Goal: Task Accomplishment & Management: Manage account settings

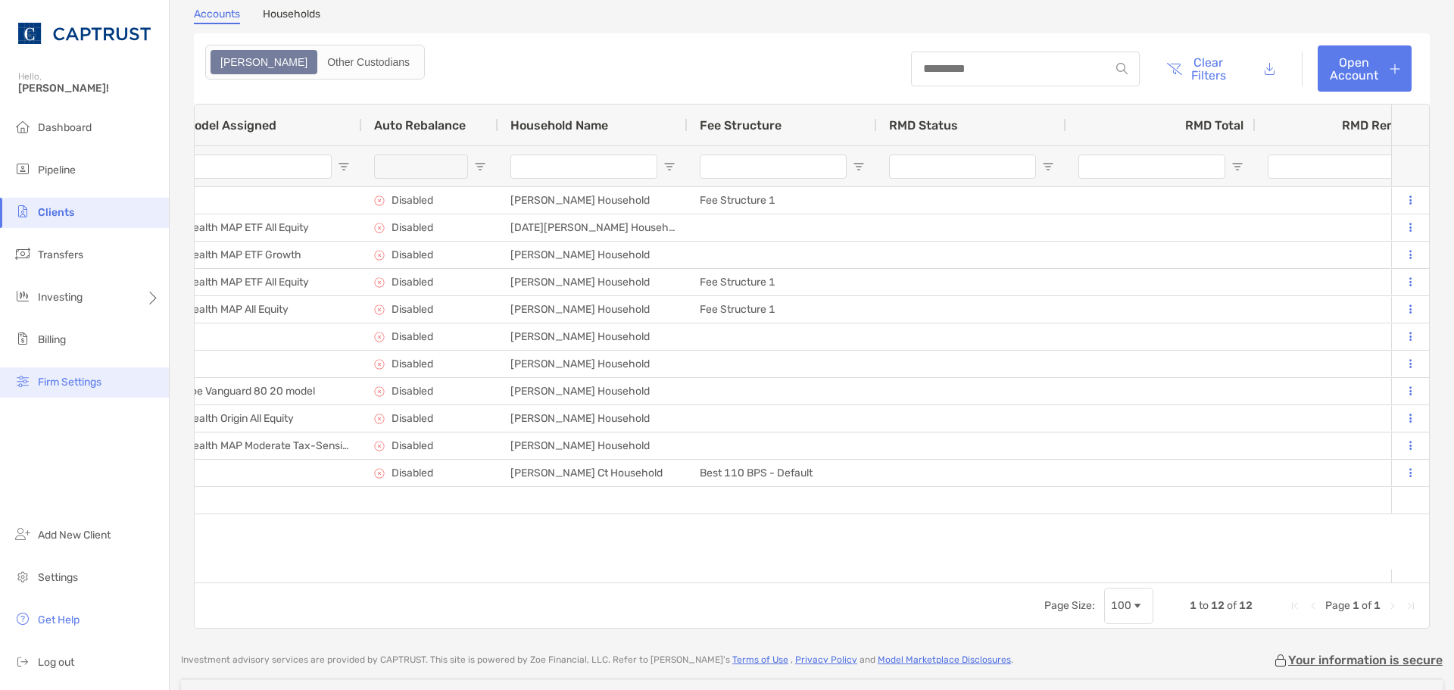
drag, startPoint x: 48, startPoint y: 346, endPoint x: 46, endPoint y: 374, distance: 28.1
click at [74, 457] on div "Dashboard Pipeline Clients Transfers Investing Billing Firm Settings Add New Cl…" at bounding box center [84, 401] width 169 height 577
click at [42, 335] on span "Billing" at bounding box center [52, 339] width 28 height 13
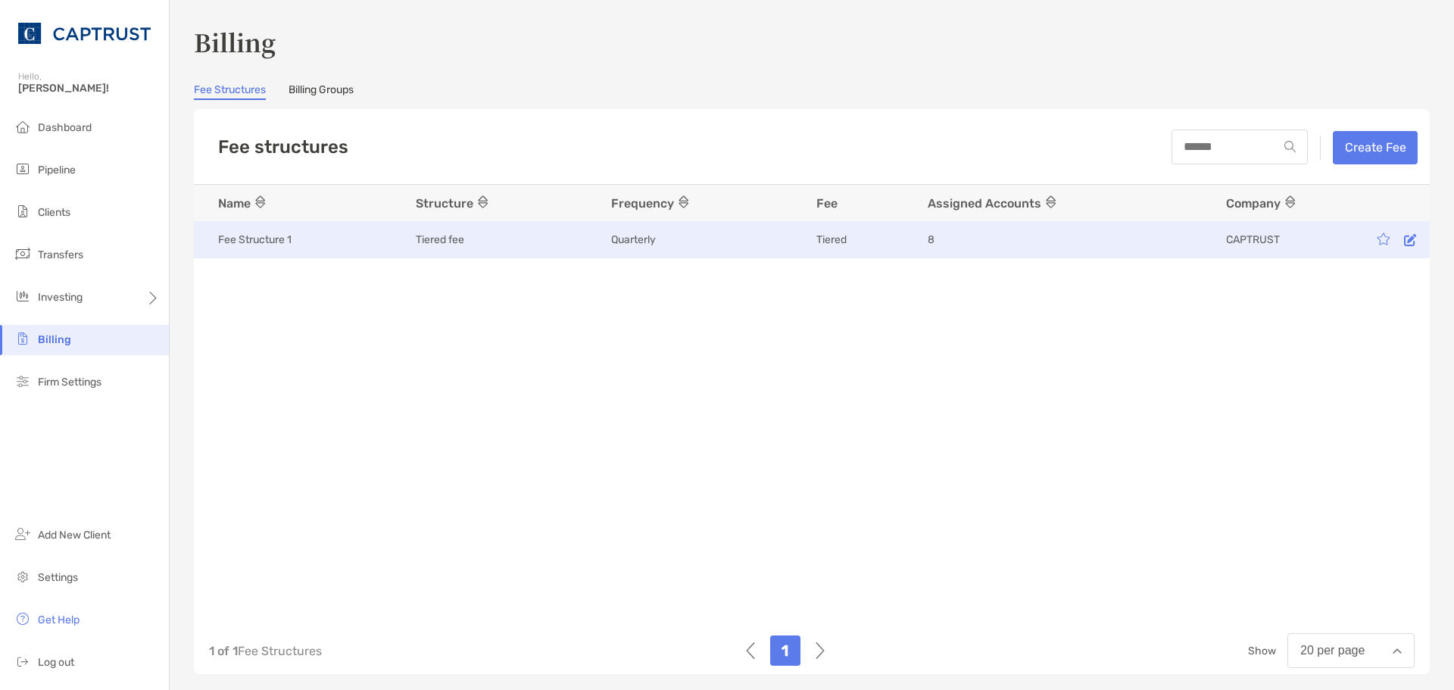
click at [682, 245] on div "Quarterly" at bounding box center [698, 239] width 175 height 15
click at [658, 246] on div "Quarterly" at bounding box center [698, 239] width 175 height 15
click at [1404, 245] on icon at bounding box center [1410, 240] width 12 height 12
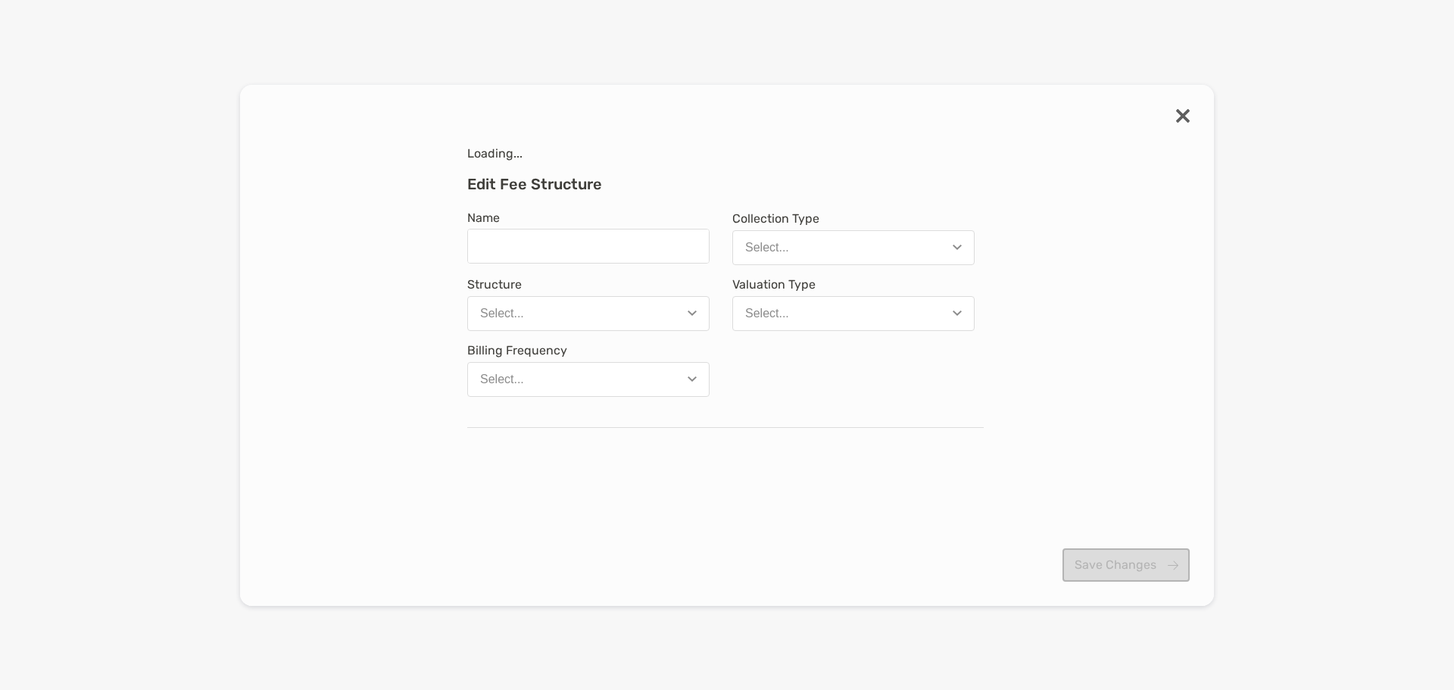
type input "**********"
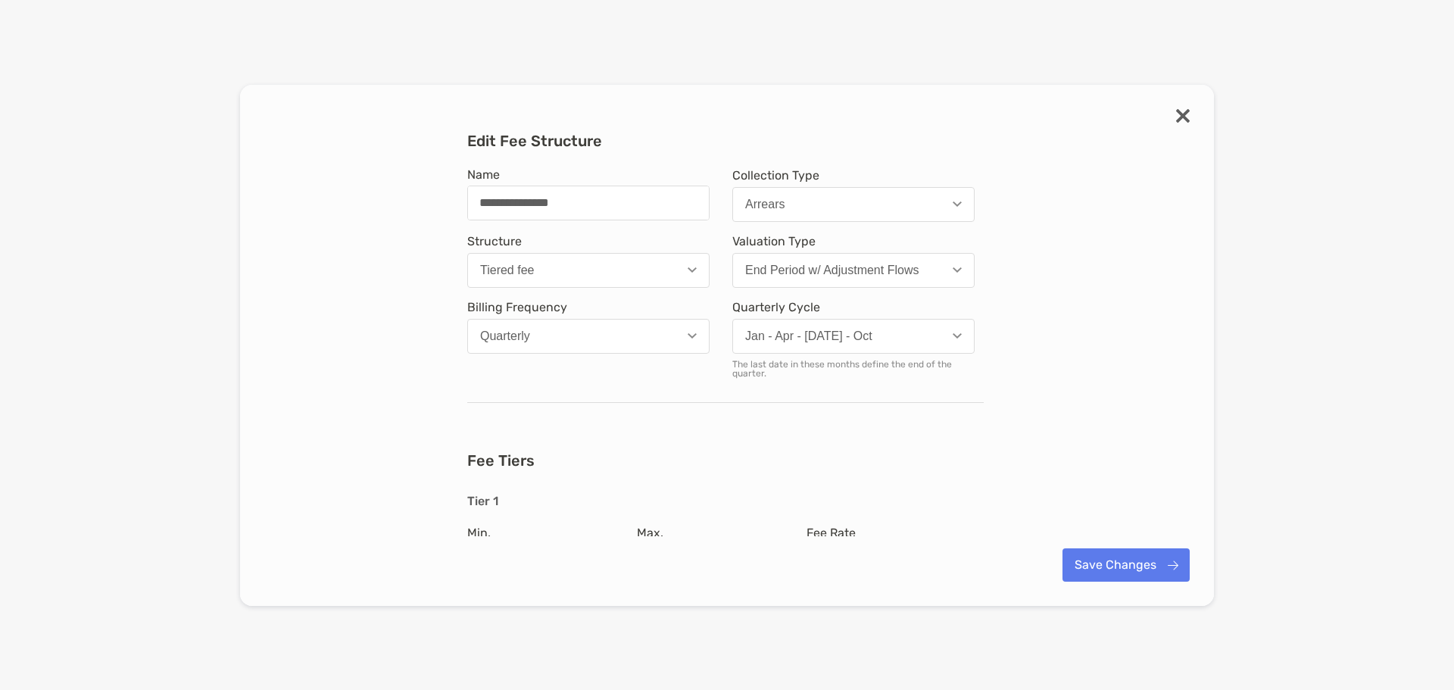
click at [1185, 117] on img "modal" at bounding box center [1183, 116] width 14 height 14
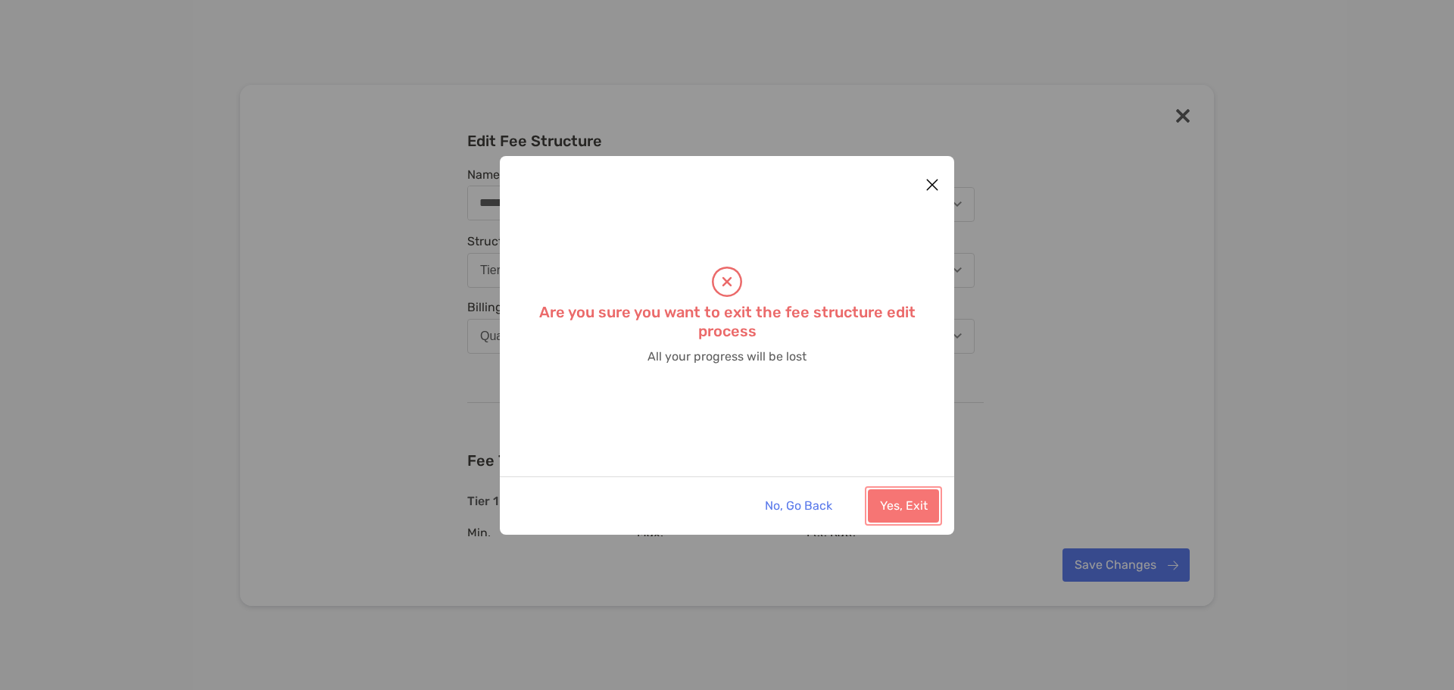
click at [900, 500] on button "Yes, Exit" at bounding box center [903, 505] width 71 height 33
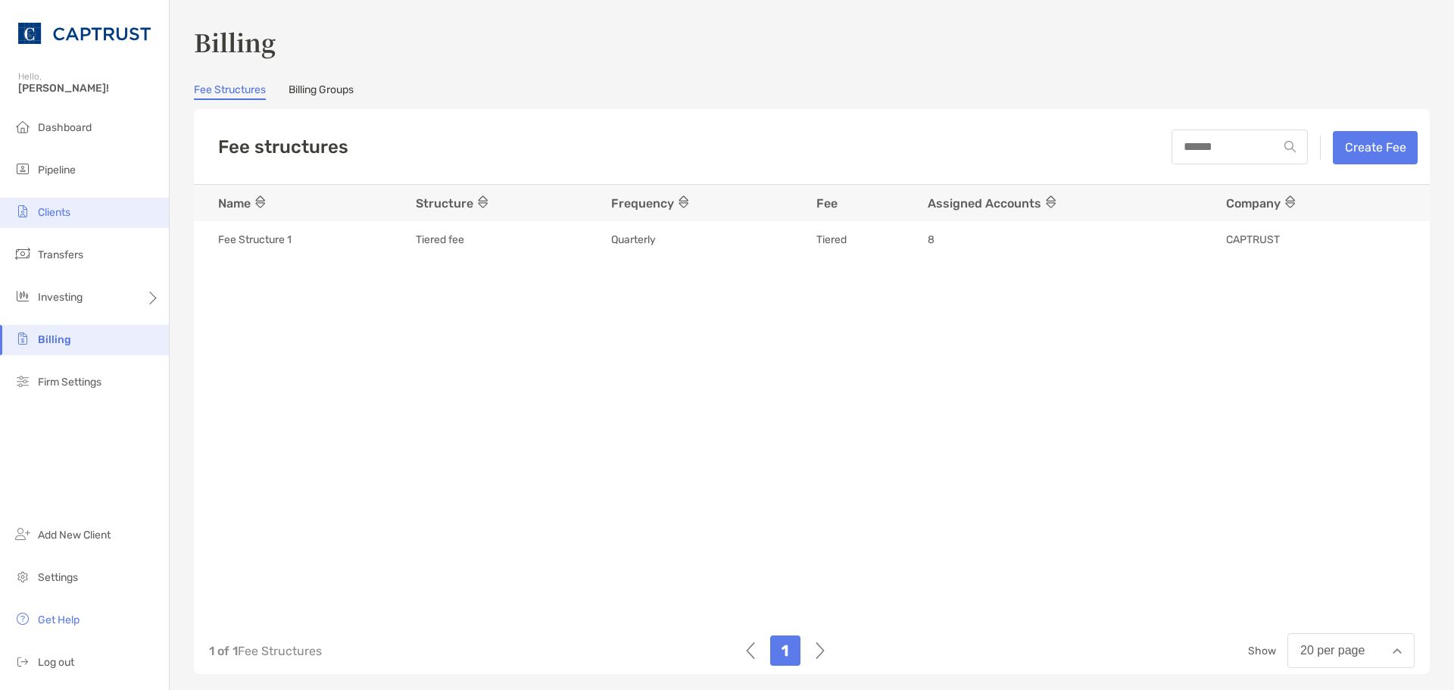
click at [65, 210] on span "Clients" at bounding box center [54, 212] width 33 height 13
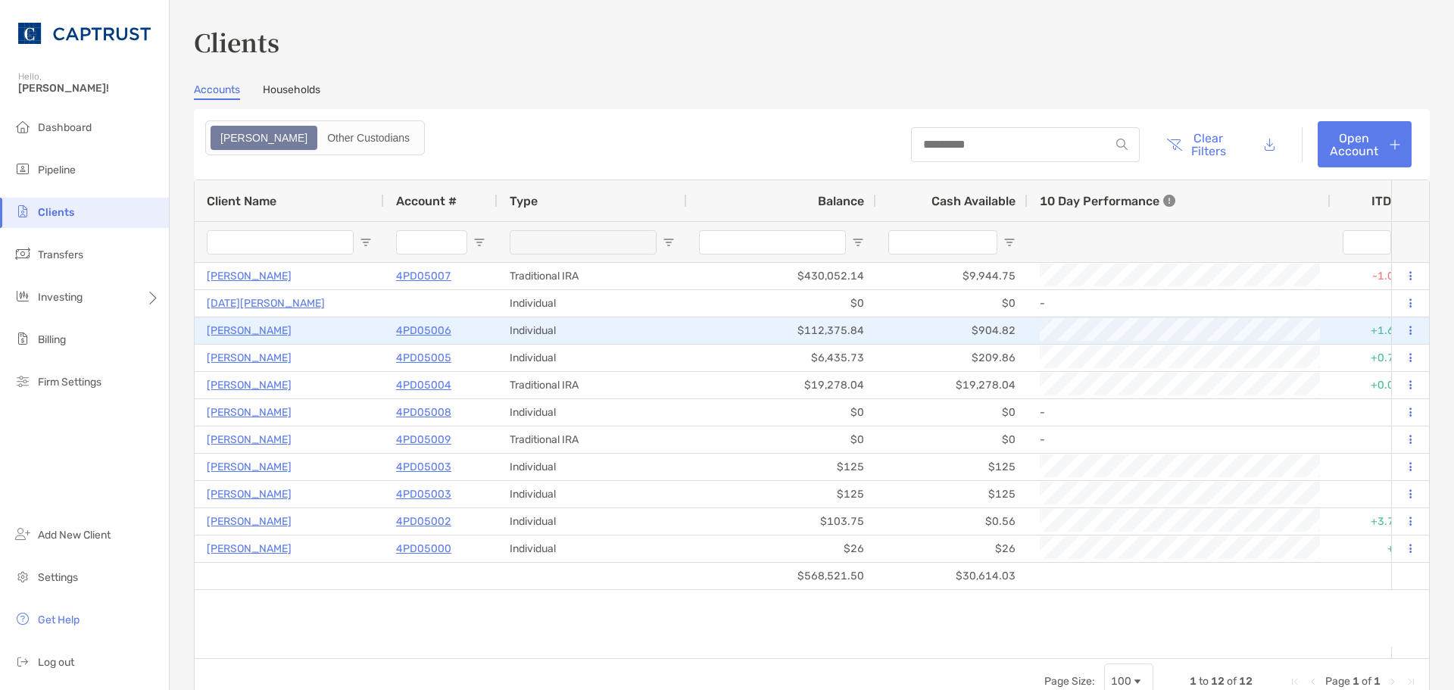
click at [256, 330] on p "[PERSON_NAME]" at bounding box center [249, 330] width 85 height 19
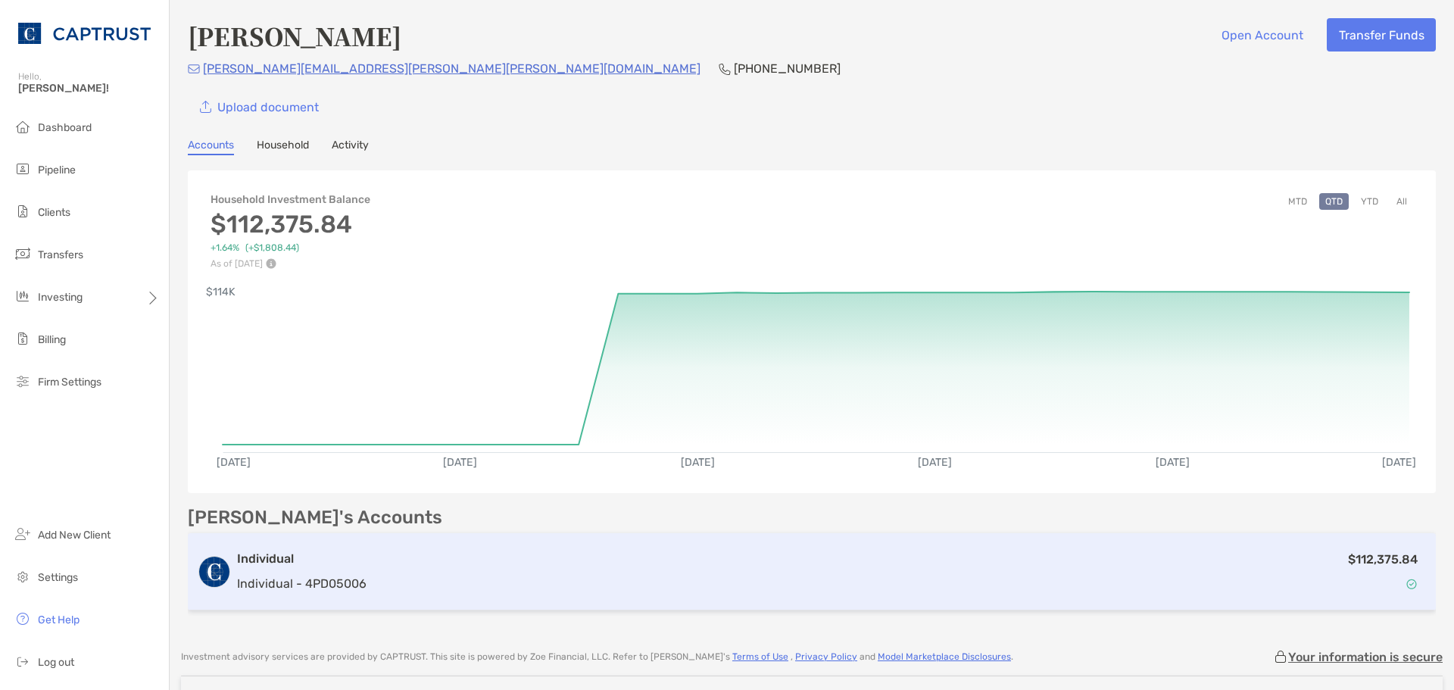
click at [577, 575] on div "$112,375.84" at bounding box center [900, 572] width 1054 height 44
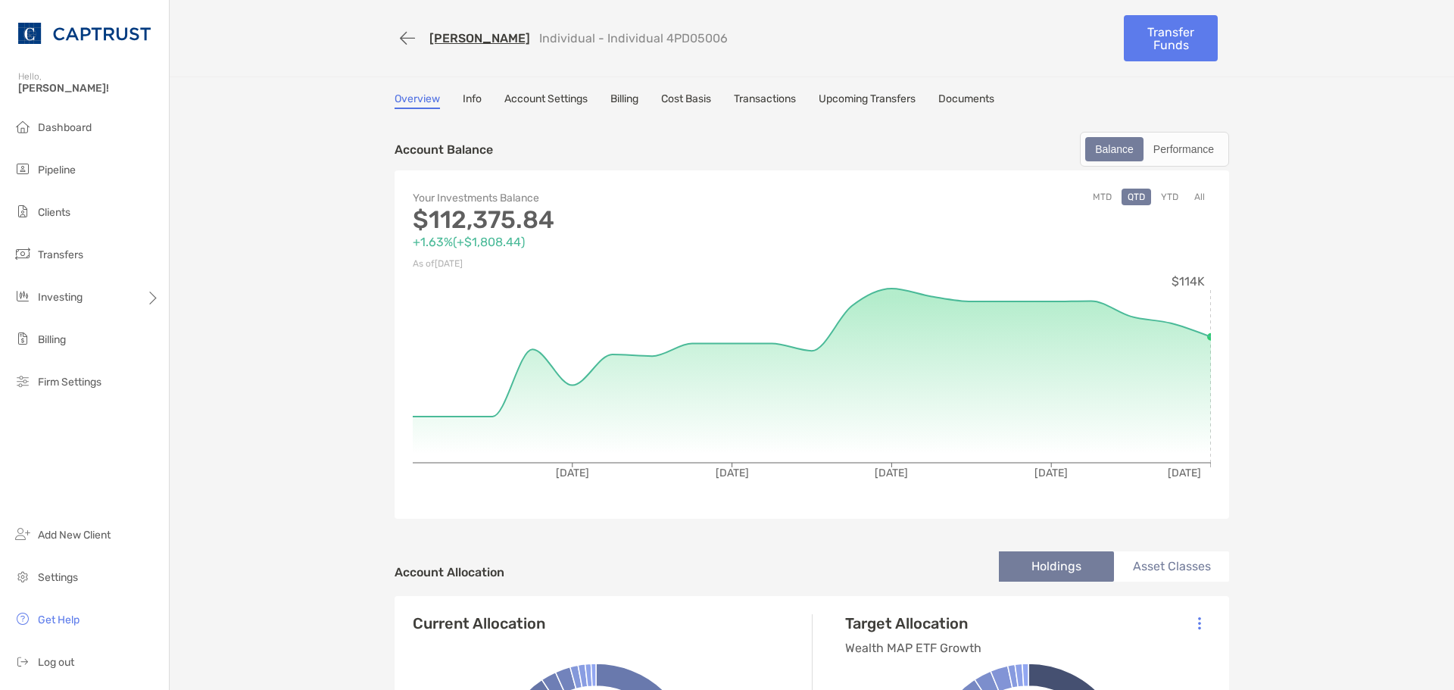
click at [765, 99] on link "Transactions" at bounding box center [765, 100] width 62 height 17
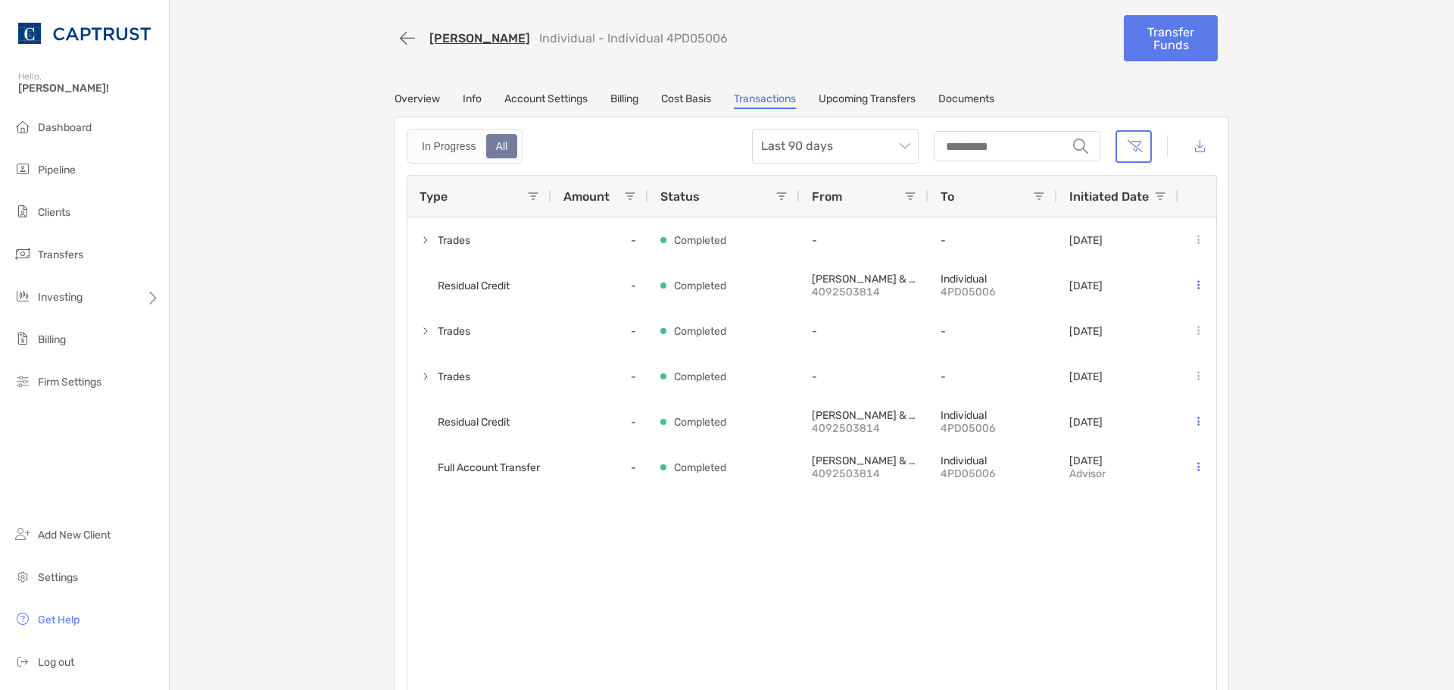
click at [451, 39] on link "[PERSON_NAME]" at bounding box center [479, 38] width 101 height 14
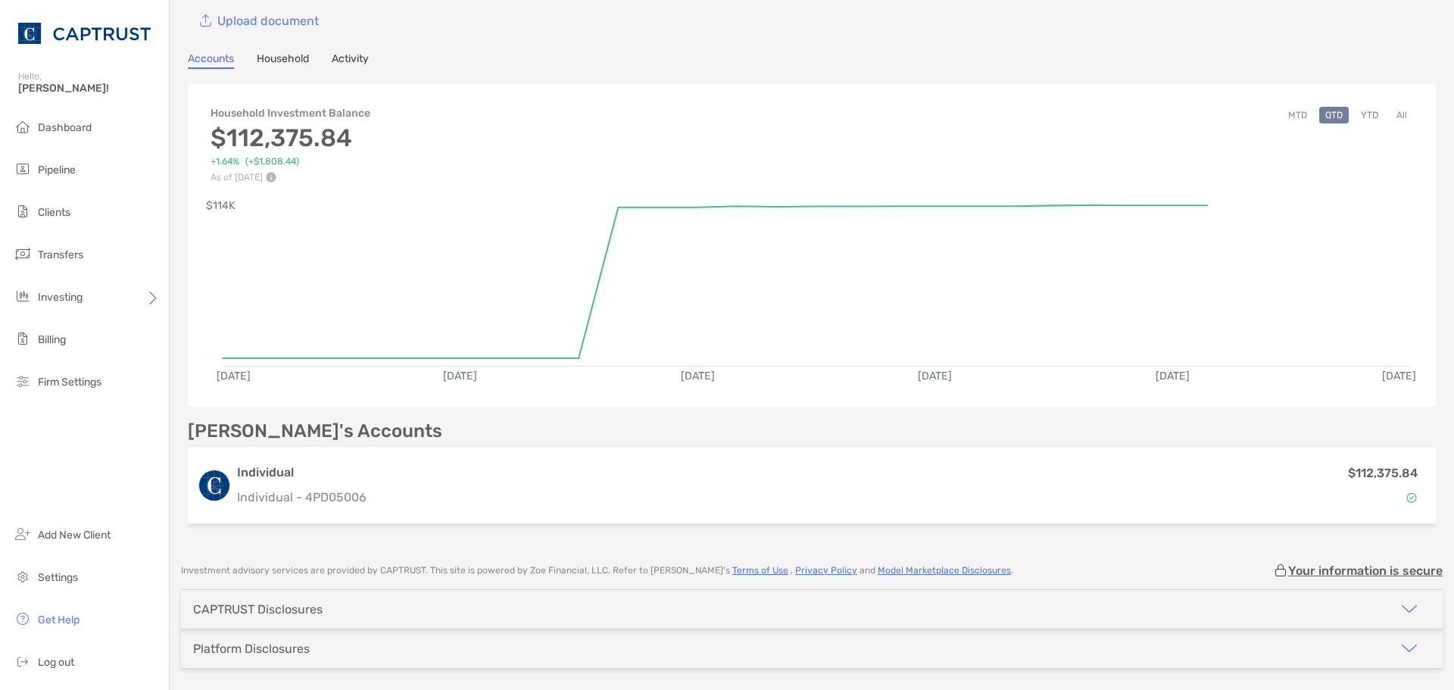
scroll to position [61, 0]
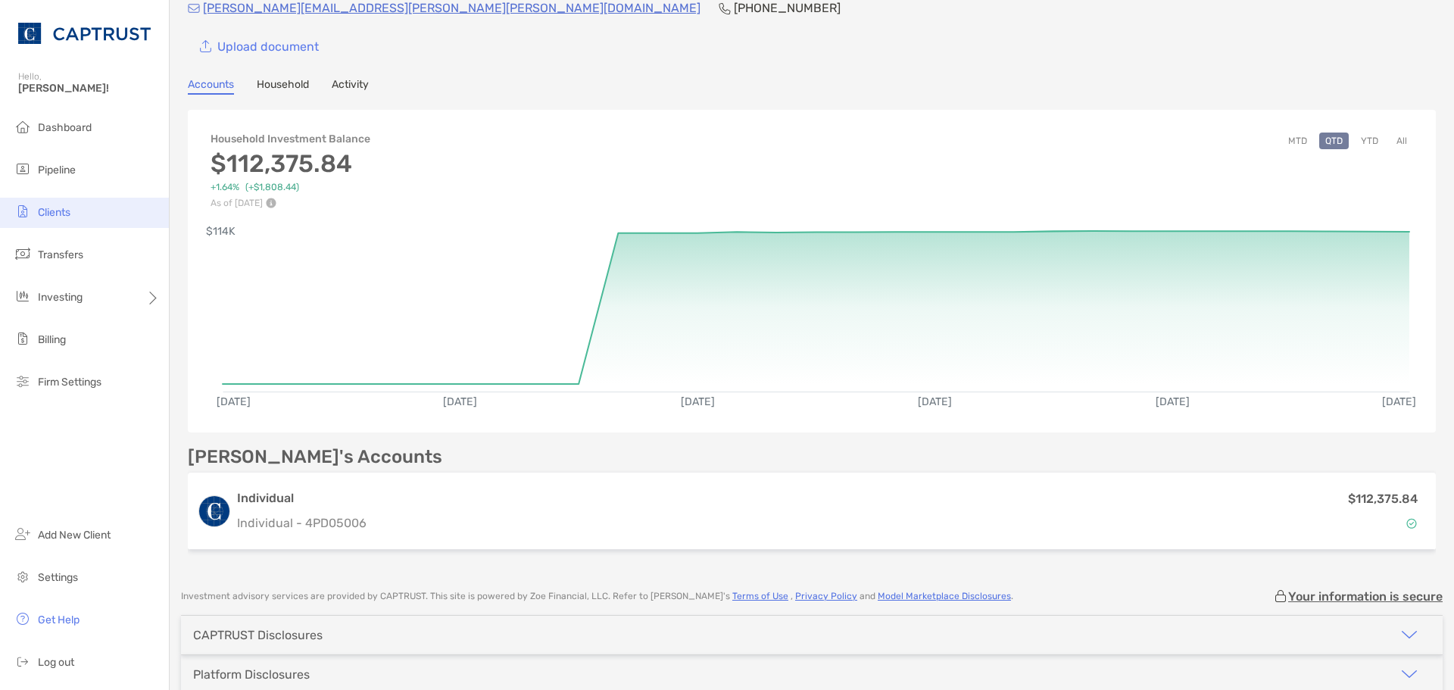
click at [69, 218] on span "Clients" at bounding box center [54, 212] width 33 height 13
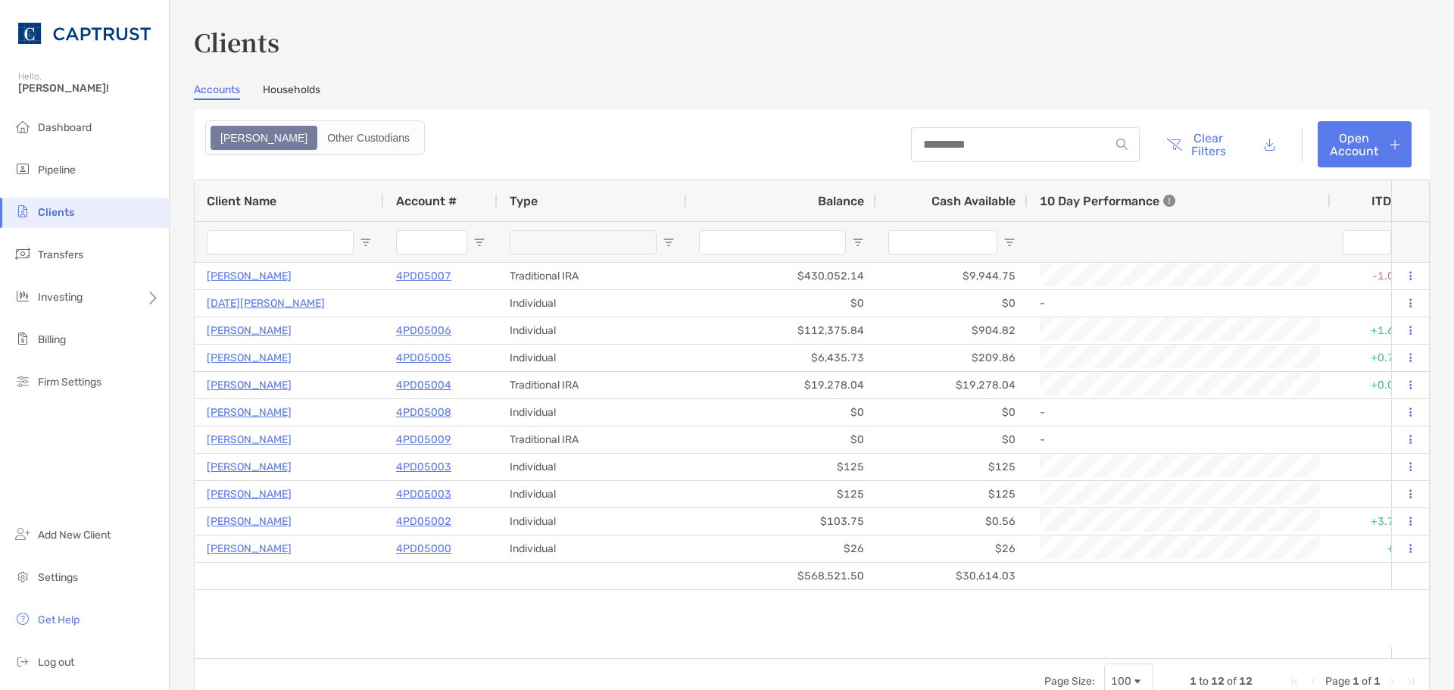
click at [66, 210] on span "Clients" at bounding box center [56, 212] width 36 height 13
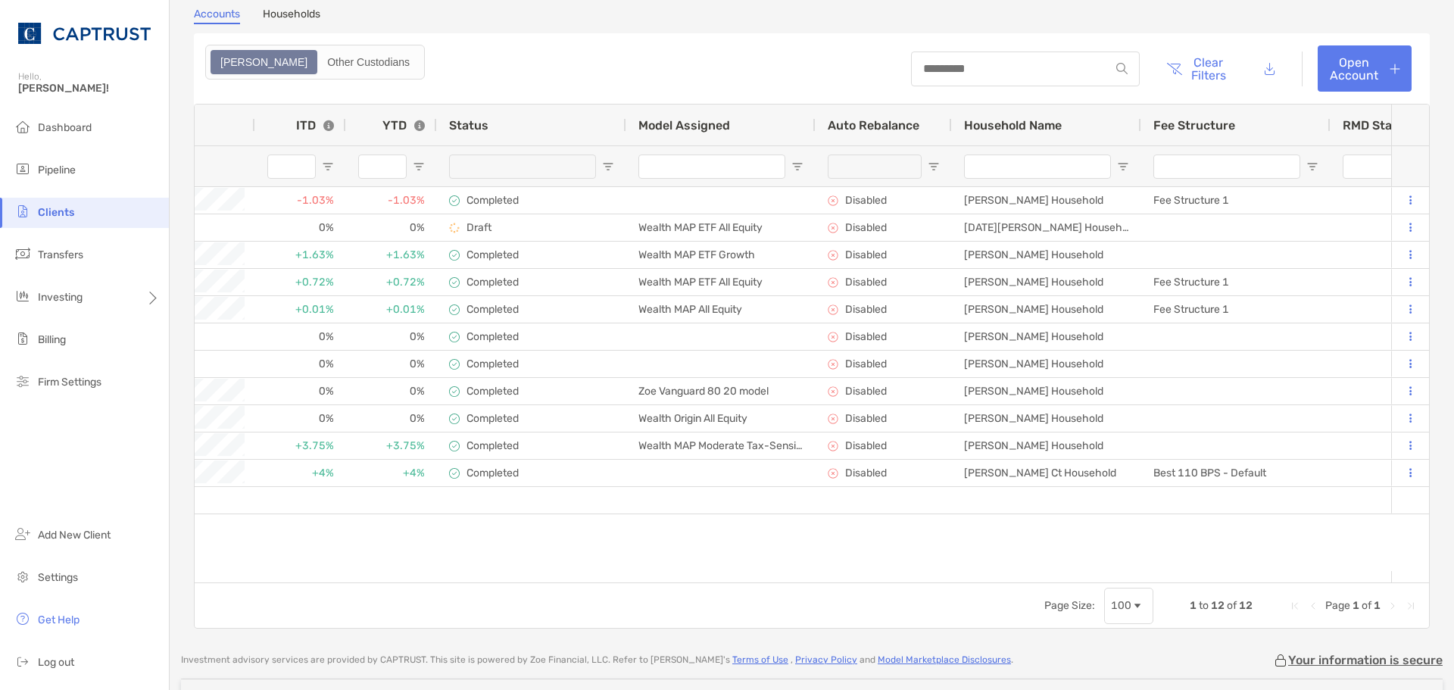
scroll to position [0, 1706]
